Goal: Transaction & Acquisition: Book appointment/travel/reservation

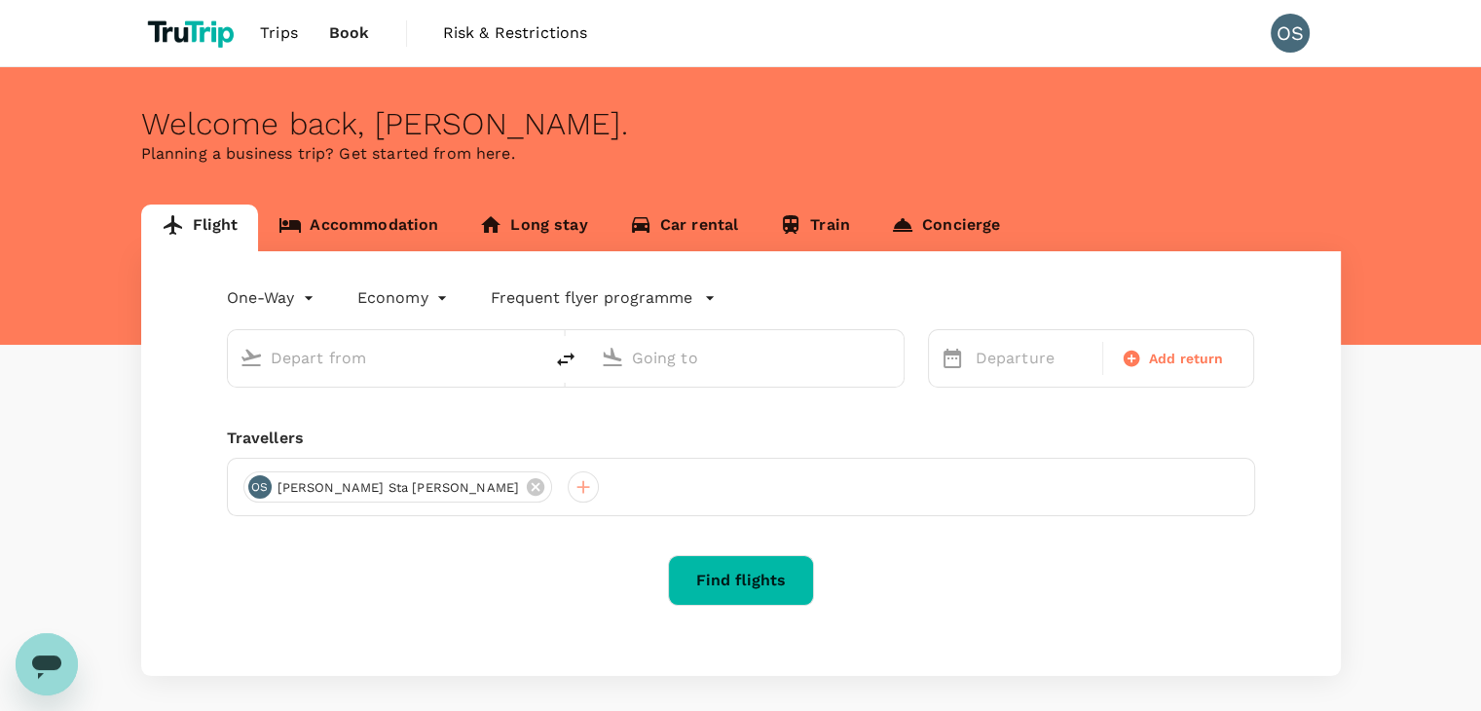
type input "roundtrip"
type input "business"
type input "[GEOGRAPHIC_DATA] (BNE)"
type input "Narita Intl (NRT)"
type input "[GEOGRAPHIC_DATA] (BNE)"
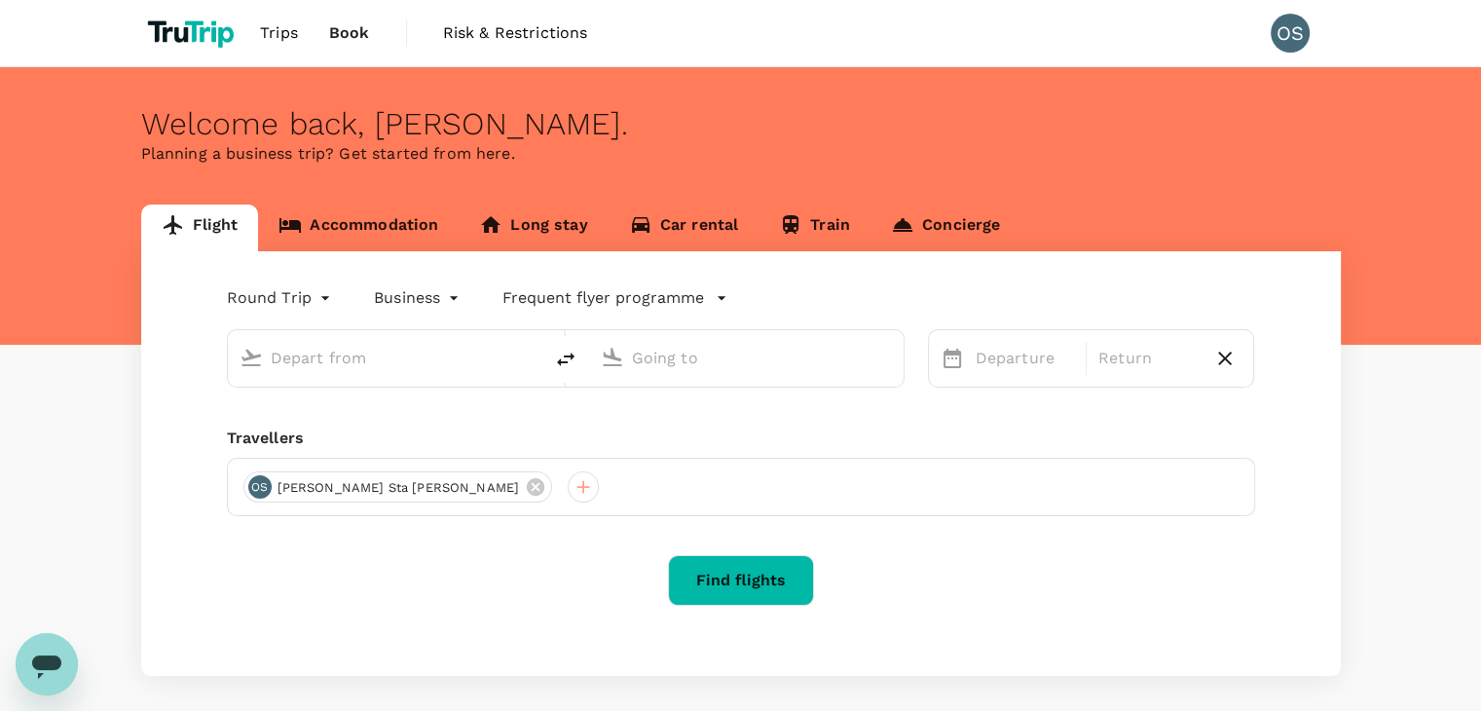
type input "Narita Intl (NRT)"
